Goal: Navigation & Orientation: Find specific page/section

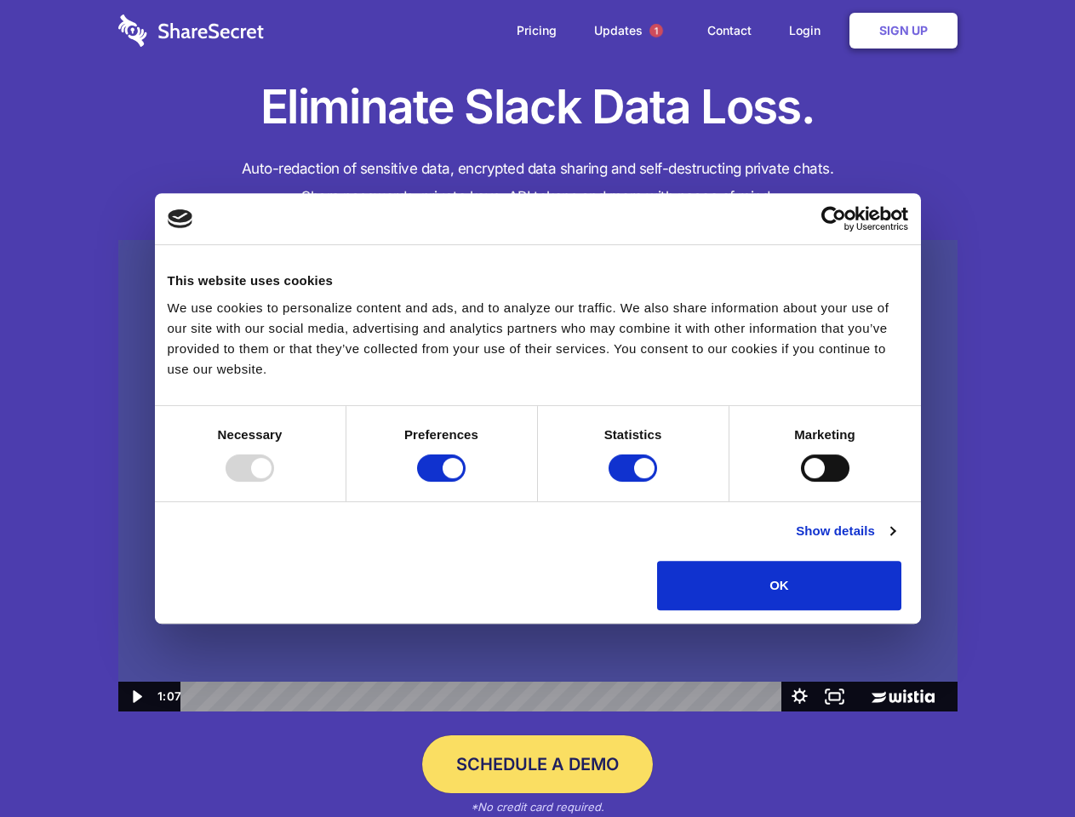
click at [537, 409] on img at bounding box center [537, 476] width 839 height 472
click at [274, 482] on div at bounding box center [250, 468] width 49 height 27
click at [466, 482] on input "Preferences" at bounding box center [441, 468] width 49 height 27
checkbox input "false"
click at [635, 482] on input "Statistics" at bounding box center [633, 468] width 49 height 27
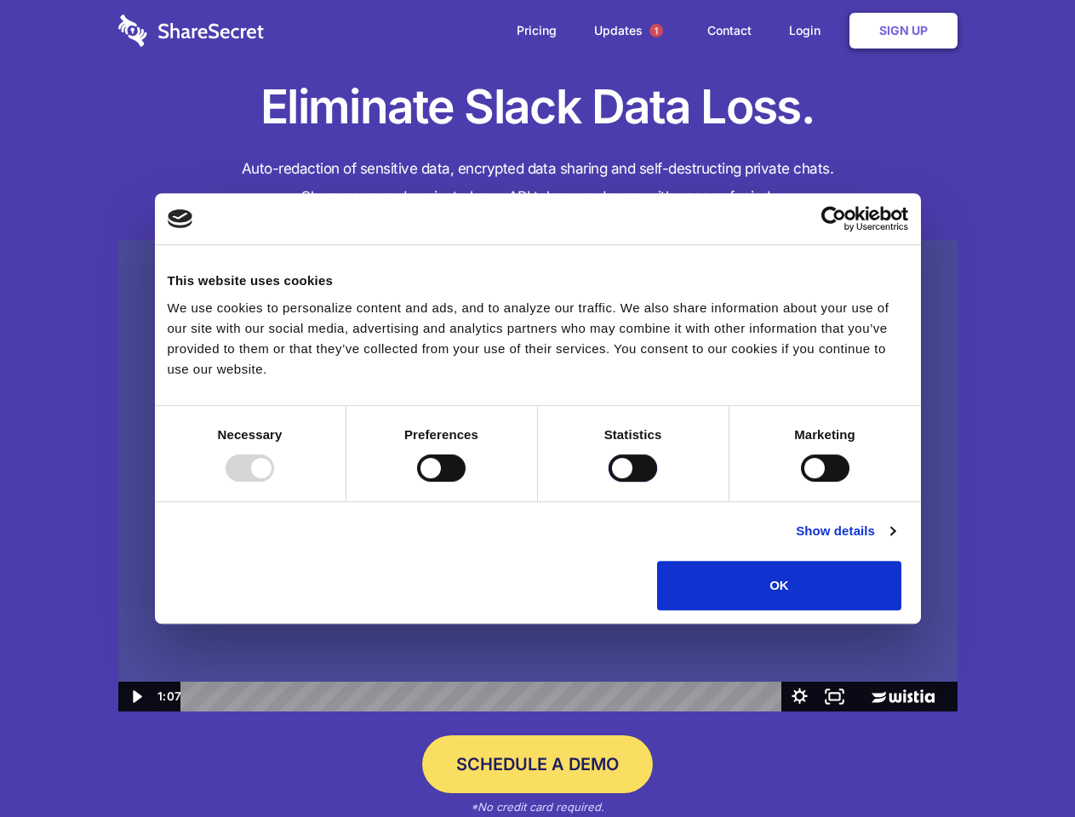
checkbox input "false"
click at [801, 482] on input "Marketing" at bounding box center [825, 468] width 49 height 27
checkbox input "true"
click at [895, 541] on link "Show details" at bounding box center [845, 531] width 99 height 20
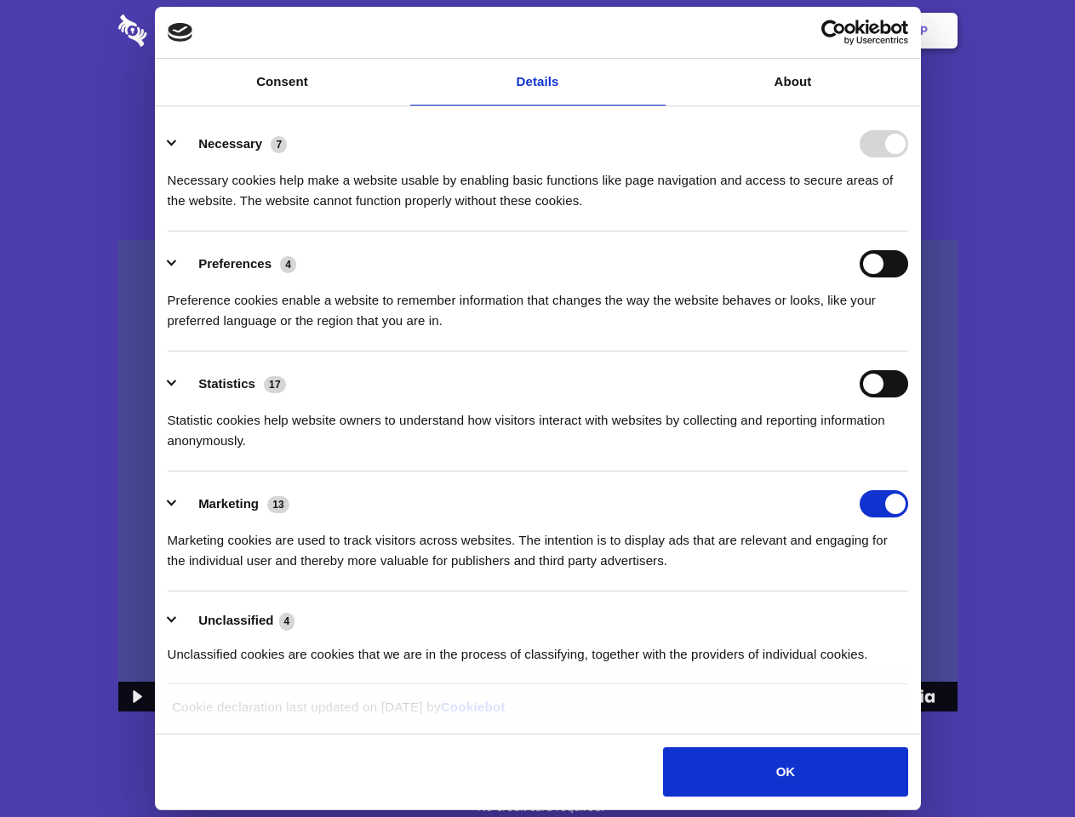
click at [908, 232] on li "Necessary 7 Necessary cookies help make a website usable by enabling basic func…" at bounding box center [538, 172] width 741 height 120
click at [655, 31] on span "1" at bounding box center [656, 31] width 14 height 14
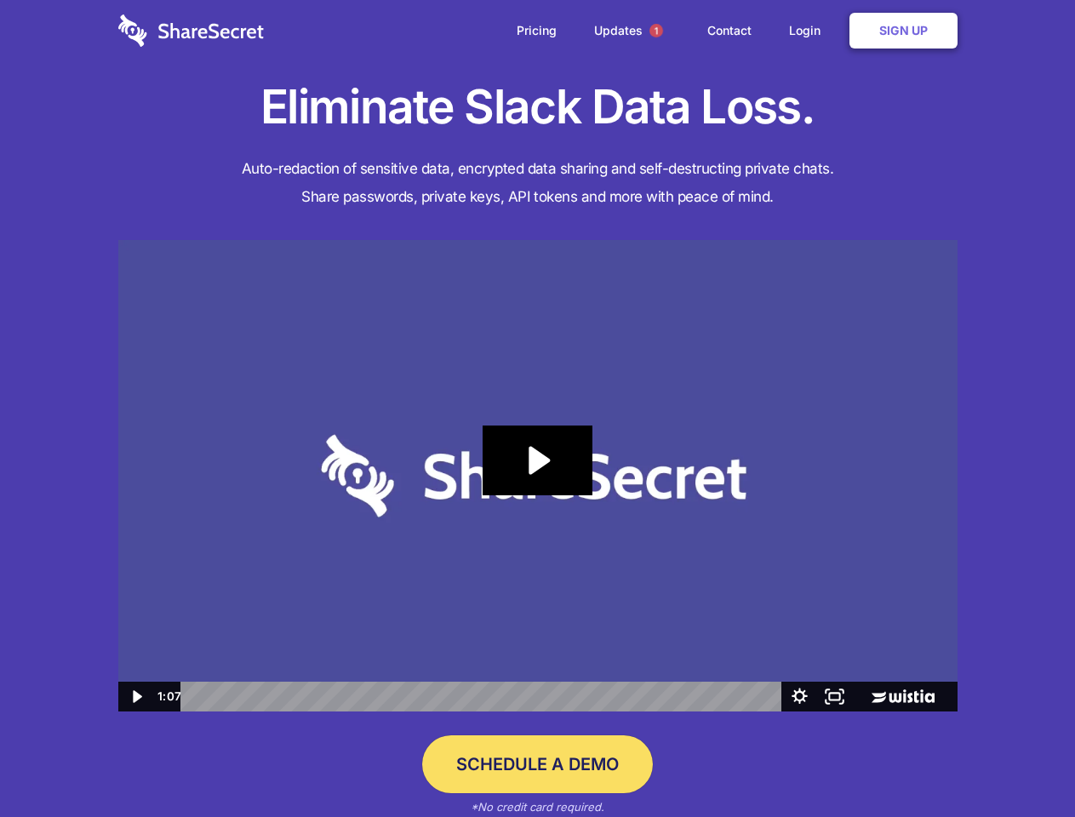
click at [538, 476] on icon "Play Video: Sharesecret Slack Extension" at bounding box center [537, 461] width 109 height 70
